Goal: Information Seeking & Learning: Learn about a topic

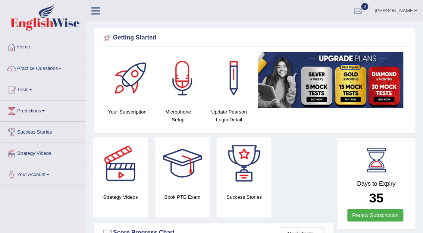
click at [41, 68] on link "Practice Questions" at bounding box center [42, 67] width 85 height 19
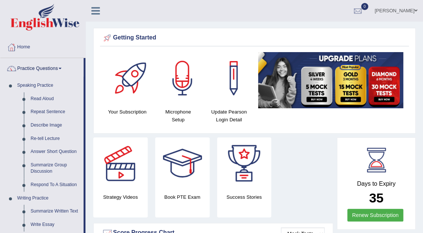
drag, startPoint x: 85, startPoint y: 203, endPoint x: 88, endPoint y: 224, distance: 20.7
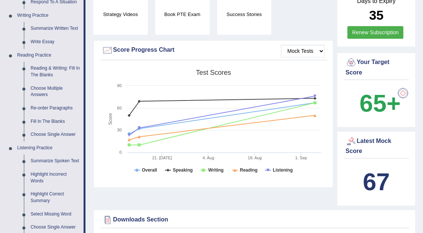
scroll to position [195, 0]
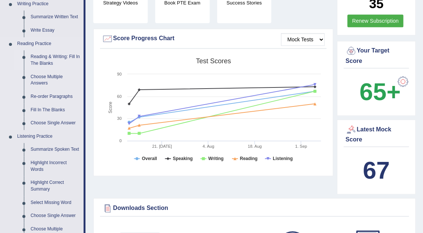
click at [55, 55] on link "Reading & Writing: Fill In The Blanks" at bounding box center [55, 60] width 56 height 20
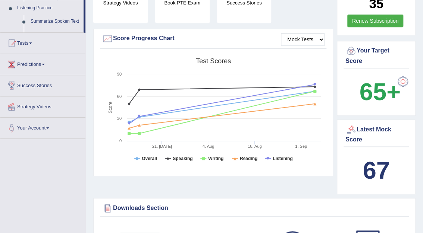
scroll to position [97, 0]
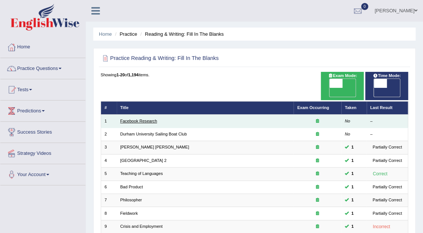
click at [142, 119] on link "Facebook Research" at bounding box center [138, 121] width 37 height 4
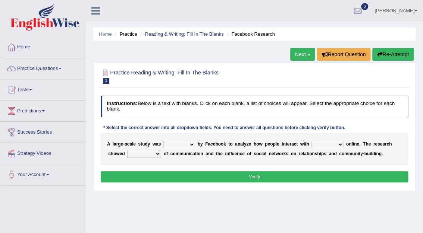
click at [188, 145] on select "surveyed had asked made" at bounding box center [179, 144] width 32 height 7
select select "surveyed"
click at [163, 141] on select "surveyed had asked made" at bounding box center [179, 144] width 32 height 7
click at [330, 143] on select "together all each other another" at bounding box center [327, 144] width 32 height 7
select select "each other"
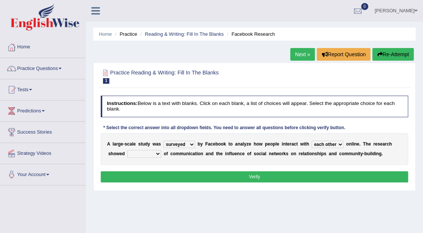
click at [311, 141] on select "together all each other another" at bounding box center [327, 144] width 32 height 7
click at [330, 144] on select "together all each other another" at bounding box center [327, 144] width 32 height 7
click at [311, 141] on select "together all each other another" at bounding box center [327, 144] width 32 height 7
click at [136, 151] on select "advantages standards fellowships patterns" at bounding box center [144, 153] width 34 height 7
select select "advantages"
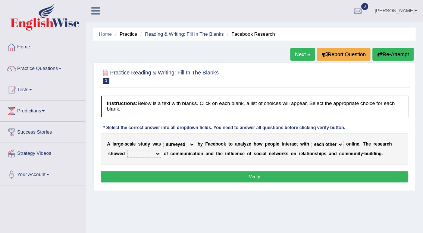
click at [127, 150] on select "advantages standards fellowships patterns" at bounding box center [144, 153] width 34 height 7
click at [250, 175] on button "Verify" at bounding box center [255, 177] width 308 height 11
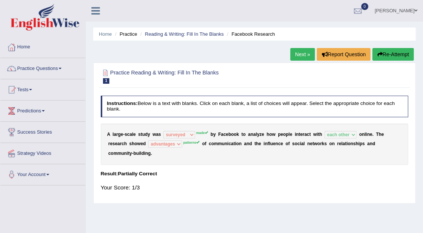
click at [300, 54] on link "Next »" at bounding box center [302, 54] width 25 height 13
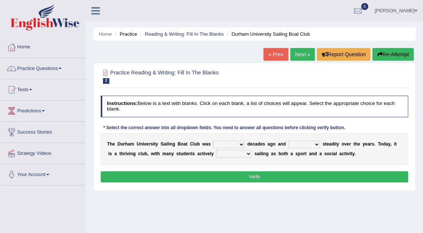
click at [236, 145] on select "found fund founded find" at bounding box center [229, 144] width 32 height 7
select select "found"
click at [213, 141] on select "found fund founded find" at bounding box center [229, 144] width 32 height 7
click at [305, 144] on select "grow growing has grown grown" at bounding box center [304, 144] width 32 height 7
select select "has grown"
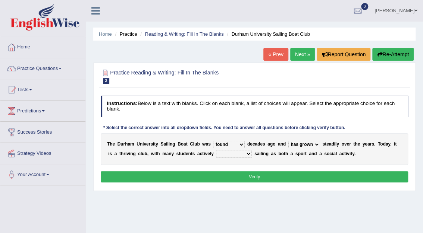
click at [288, 141] on select "grow growing has grown grown" at bounding box center [304, 144] width 32 height 7
click at [228, 153] on select "enjoy enjoyed are enjoying enjoying" at bounding box center [234, 153] width 36 height 7
select select "enjoying"
click at [216, 150] on select "enjoy enjoyed are enjoying enjoying" at bounding box center [234, 153] width 36 height 7
click at [260, 180] on button "Verify" at bounding box center [255, 177] width 308 height 11
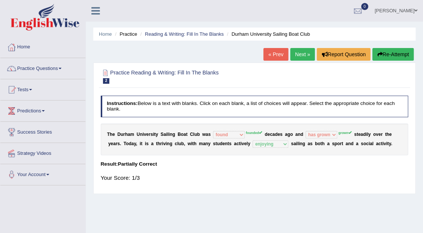
click at [302, 57] on link "Next »" at bounding box center [302, 54] width 25 height 13
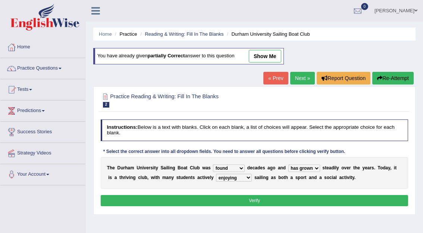
select select "found"
select select "has grown"
select select "enjoying"
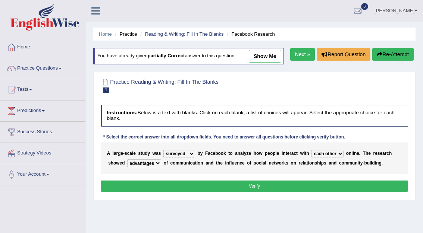
select select "surveyed"
select select "each other"
select select "advantages"
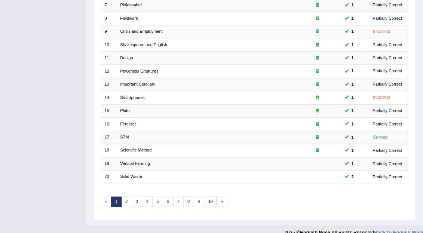
scroll to position [196, 0]
click at [125, 196] on link "2" at bounding box center [126, 201] width 11 height 10
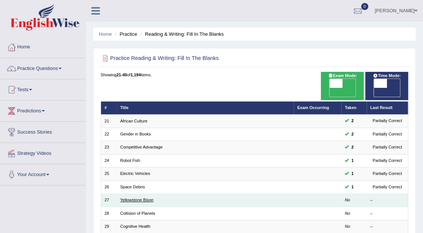
click at [145, 198] on link "Yellowstone Bison" at bounding box center [136, 200] width 33 height 4
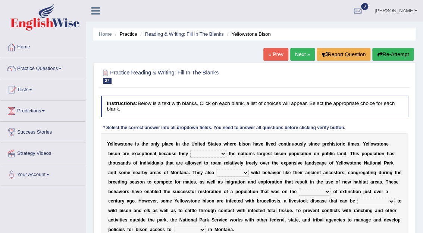
click at [217, 173] on select "exhibit disregard resist encourage" at bounding box center [233, 172] width 32 height 7
select select "resist"
click at [217, 169] on select "exhibit disregard resist encourage" at bounding box center [233, 172] width 32 height 7
click at [194, 154] on select "congregate comprise consist compromise" at bounding box center [208, 153] width 36 height 7
select select "consist"
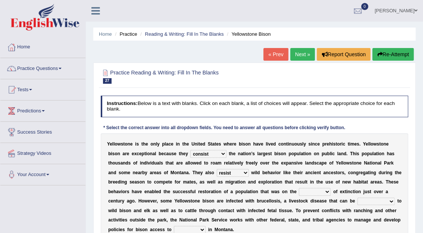
click at [190, 150] on select "congregate comprise consist compromise" at bounding box center [208, 153] width 36 height 7
click at [299, 194] on select "brine brink danger brindle" at bounding box center [315, 191] width 32 height 7
select select "danger"
click at [299, 188] on select "brine brink danger brindle" at bounding box center [315, 191] width 32 height 7
click at [357, 199] on select "transplanted transported transgressed transmitted" at bounding box center [375, 201] width 37 height 7
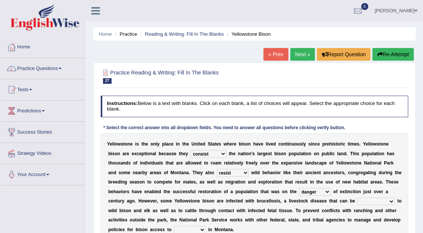
select select "transmitted"
click at [357, 198] on select "transplanted transported transgressed transmitted" at bounding box center [375, 201] width 37 height 7
click at [205, 226] on select "habitat habitat habitant food" at bounding box center [190, 229] width 32 height 7
select select "habitat"
click at [205, 226] on select "habitat habitat habitant food" at bounding box center [190, 229] width 32 height 7
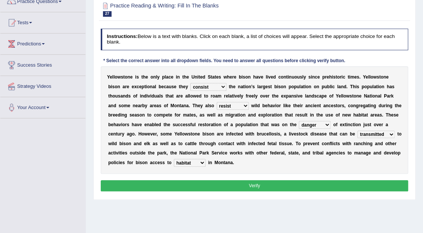
scroll to position [69, 0]
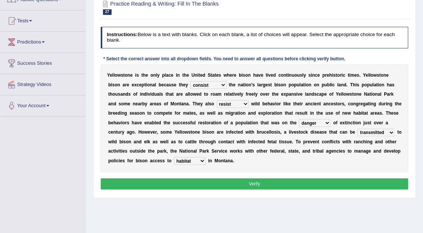
click at [251, 179] on button "Verify" at bounding box center [255, 184] width 308 height 11
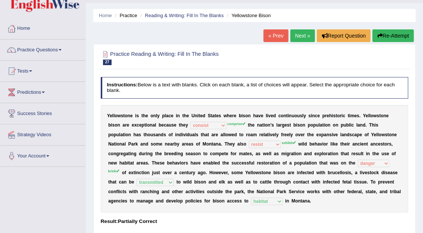
scroll to position [0, 0]
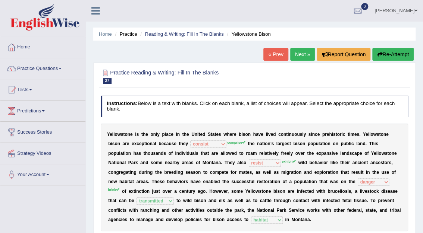
click at [303, 53] on link "Next »" at bounding box center [302, 54] width 25 height 13
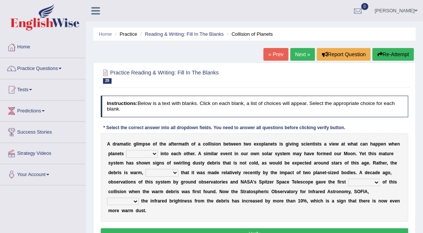
click at [135, 154] on select "crash explore roam implode" at bounding box center [142, 153] width 32 height 7
select select "implode"
click at [126, 150] on select "crash explore roam implode" at bounding box center [142, 153] width 32 height 7
click at [145, 172] on select "reinforcing sentencing forging conducing" at bounding box center [161, 172] width 33 height 7
select select "sentencing"
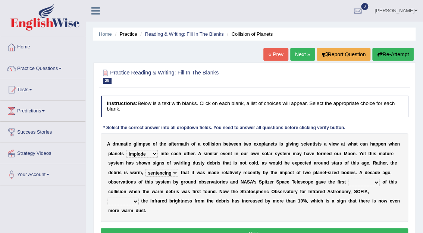
click at [145, 169] on select "reinforcing sentencing forging conducing" at bounding box center [161, 172] width 33 height 7
click at [348, 184] on select "pints faints hints taints" at bounding box center [364, 182] width 32 height 7
select select "hints"
click at [348, 179] on select "pints faints hints taints" at bounding box center [364, 182] width 32 height 7
click at [139, 198] on select "concealed revealed repealed unsealed" at bounding box center [123, 201] width 32 height 7
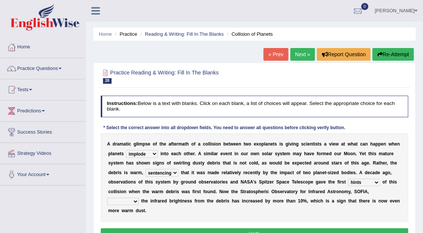
select select "revealed"
click at [139, 198] on select "concealed revealed repealed unsealed" at bounding box center [123, 201] width 32 height 7
click at [261, 229] on button "Verify" at bounding box center [255, 234] width 308 height 11
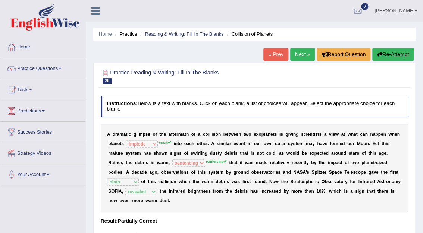
click at [308, 56] on link "Next »" at bounding box center [302, 54] width 25 height 13
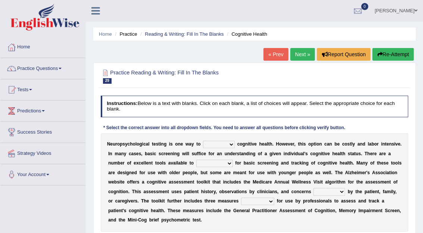
click at [224, 144] on select "obsess assess possess access" at bounding box center [219, 144] width 32 height 7
select select "assess"
click at [203, 141] on select "obsess assess possess access" at bounding box center [219, 144] width 32 height 7
click at [197, 164] on select "stationers practitioners petitioners questioners" at bounding box center [214, 163] width 37 height 7
select select "practitioners"
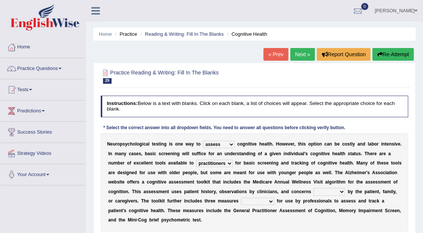
click at [196, 160] on select "stationers practitioners petitioners questioners" at bounding box center [214, 163] width 37 height 7
click at [313, 190] on select "raised rising arising praised" at bounding box center [329, 191] width 32 height 7
click at [313, 188] on select "raised rising arising praised" at bounding box center [329, 191] width 32 height 7
click at [313, 191] on select "raised rising arising praised" at bounding box center [329, 191] width 32 height 7
select select "raised"
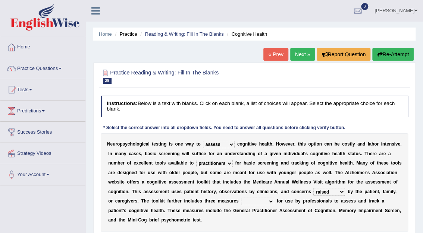
click at [313, 188] on select "raised rising arising praised" at bounding box center [329, 191] width 32 height 7
click at [241, 199] on select "validated intimidated dilapidated antedated" at bounding box center [257, 201] width 33 height 7
select select "validated"
click at [241, 198] on select "validated intimidated dilapidated antedated" at bounding box center [257, 201] width 33 height 7
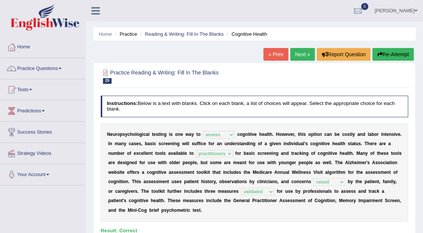
click at [301, 51] on link "Next »" at bounding box center [302, 54] width 25 height 13
